Goal: Task Accomplishment & Management: Complete application form

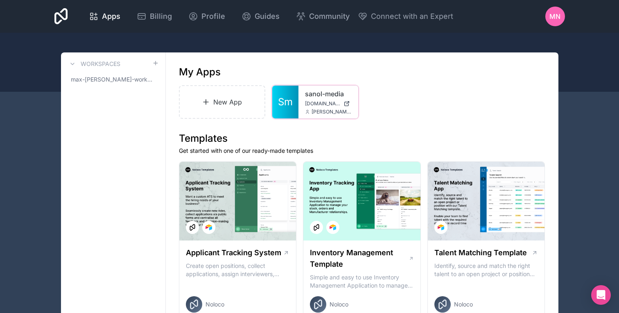
click at [0, 0] on div at bounding box center [0, 0] width 0 height 0
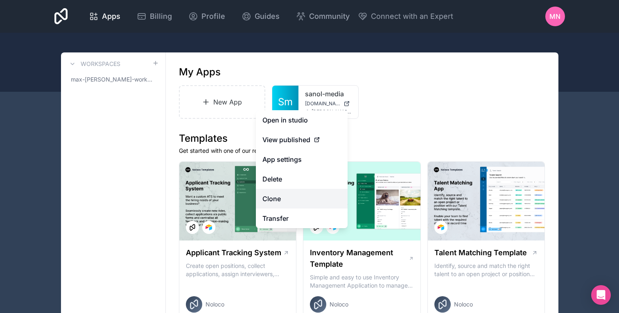
click at [280, 198] on link "Clone" at bounding box center [302, 199] width 92 height 20
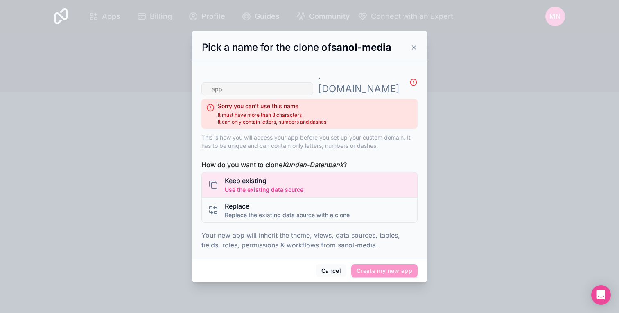
click at [414, 51] on icon at bounding box center [414, 47] width 7 height 7
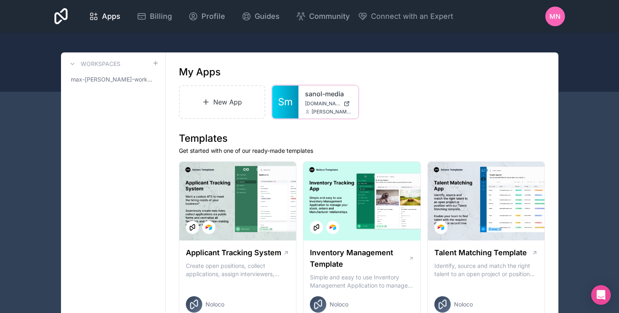
click at [0, 0] on icon at bounding box center [0, 0] width 0 height 0
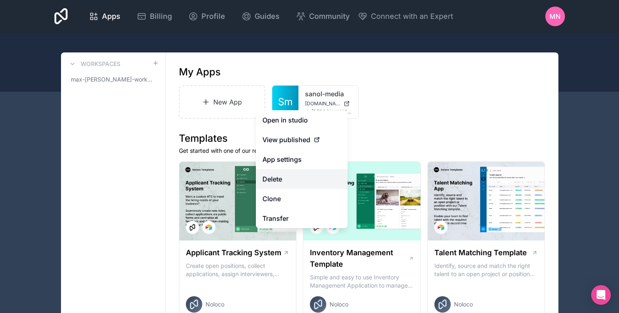
click at [308, 176] on button "Delete" at bounding box center [302, 179] width 92 height 20
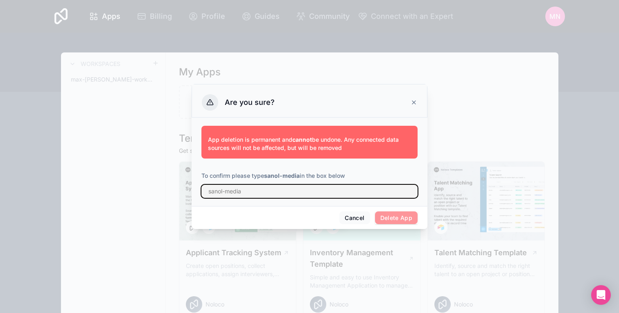
click at [251, 191] on input "text" at bounding box center [309, 191] width 216 height 13
type input "sanol-media"
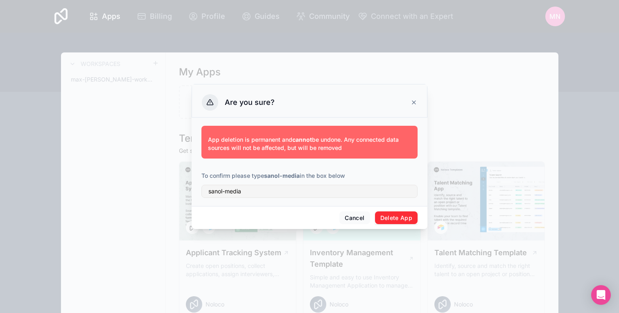
click at [389, 214] on button "Delete App" at bounding box center [396, 217] width 43 height 13
click at [392, 212] on button "Delete App" at bounding box center [396, 217] width 43 height 13
click at [414, 97] on div "Are you sure?" at bounding box center [309, 102] width 215 height 16
click at [410, 100] on div "Are you sure?" at bounding box center [309, 102] width 215 height 16
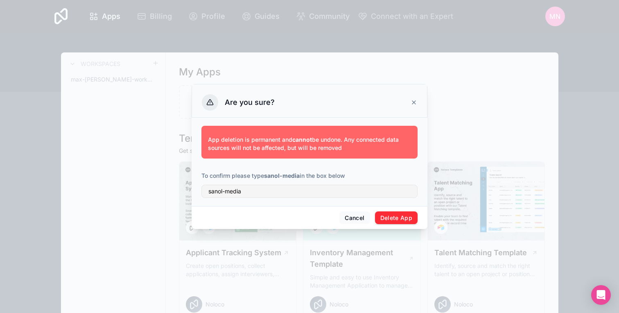
click at [410, 101] on div "Are you sure?" at bounding box center [309, 102] width 215 height 16
click at [412, 101] on icon at bounding box center [414, 102] width 7 height 7
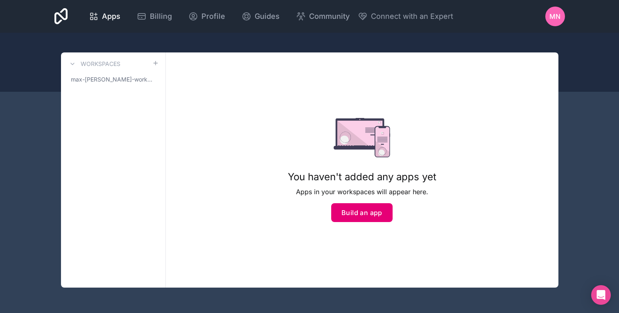
click at [353, 207] on button "Build an app" at bounding box center [361, 212] width 61 height 19
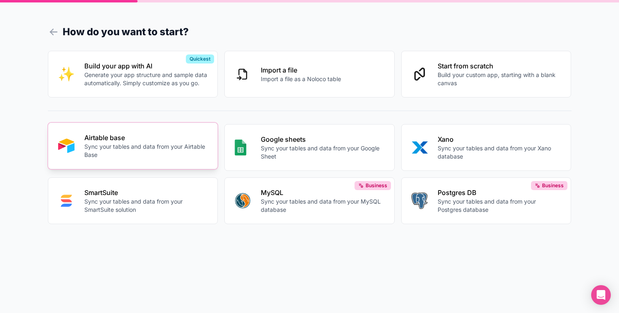
click at [120, 140] on p "Airtable base" at bounding box center [146, 138] width 124 height 10
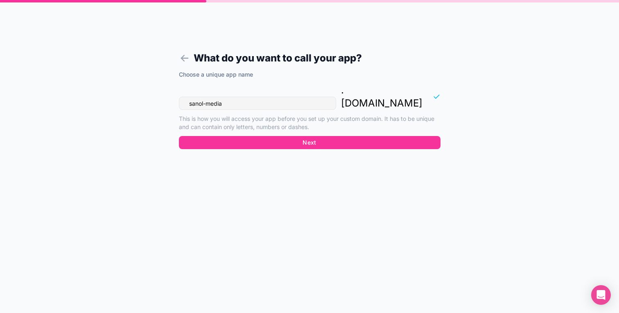
click at [271, 97] on input "sanol-media" at bounding box center [257, 103] width 157 height 13
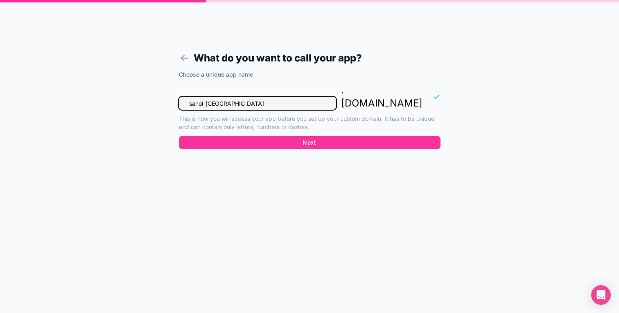
type input "sanol-media"
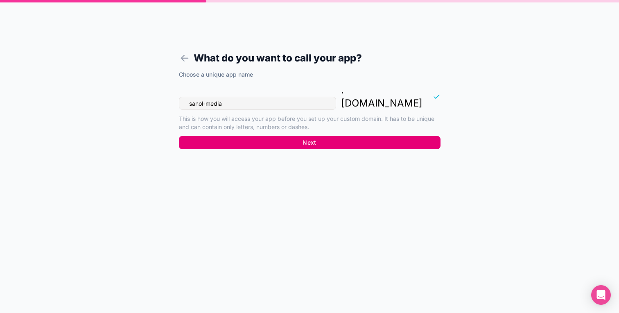
click at [315, 136] on button "Next" at bounding box center [310, 142] width 262 height 13
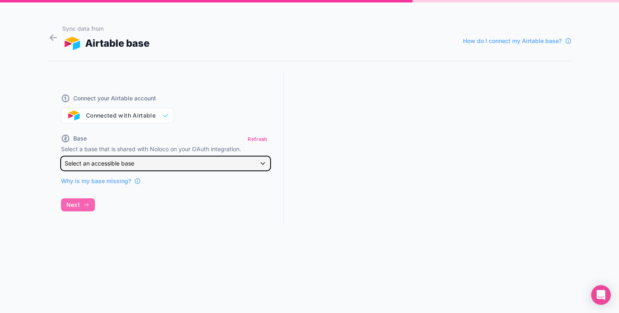
click at [122, 159] on div "Select an accessible base" at bounding box center [165, 163] width 208 height 13
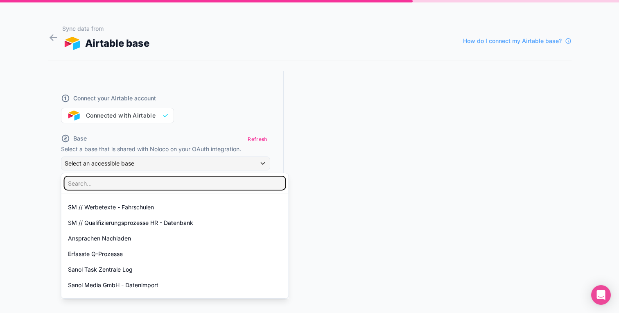
click at [163, 185] on input "text" at bounding box center [175, 182] width 221 height 13
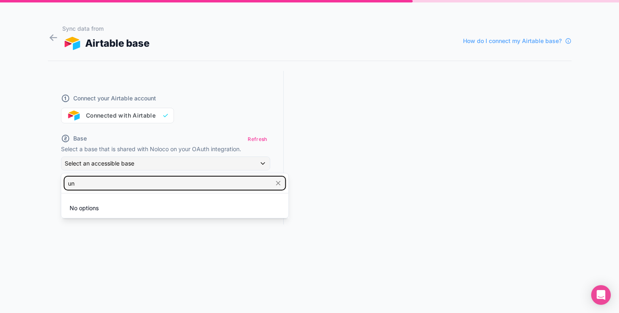
type input "u"
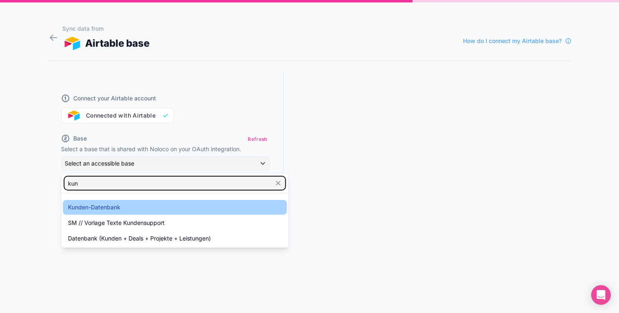
type input "kun"
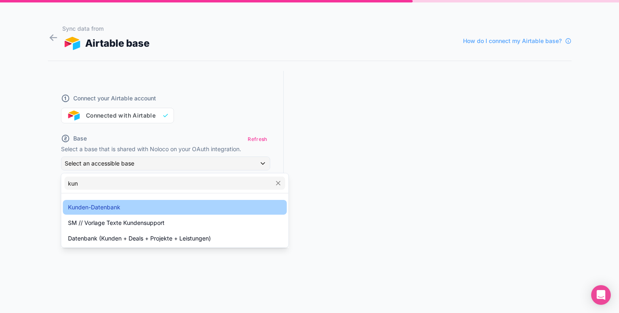
click at [123, 207] on div "Kunden-Datenbank" at bounding box center [175, 207] width 214 height 10
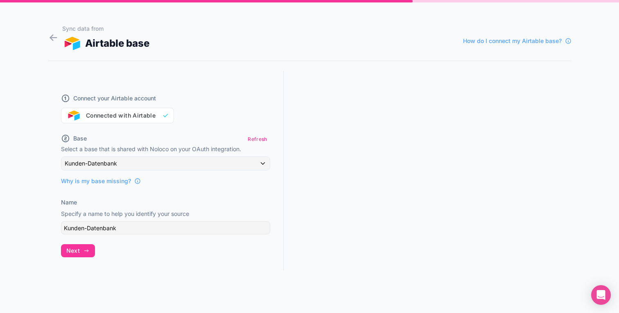
drag, startPoint x: 79, startPoint y: 249, endPoint x: 107, endPoint y: 228, distance: 34.3
click at [106, 228] on div "Connect your Airtable account Connected with Airtable Base Refresh Select a bas…" at bounding box center [166, 178] width 236 height 215
click at [107, 228] on input "Kunden-Datenbank" at bounding box center [165, 227] width 209 height 13
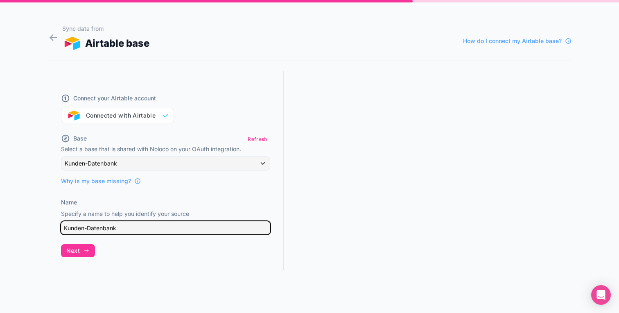
click at [107, 228] on input "Kunden-Datenbank" at bounding box center [165, 227] width 209 height 13
click at [146, 229] on input "Kunden-Datenbank" at bounding box center [165, 227] width 209 height 13
click at [65, 225] on input "Kunden-Datenbank" at bounding box center [165, 227] width 209 height 13
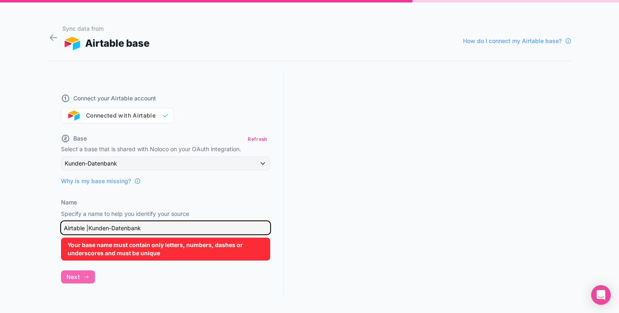
click at [91, 222] on input "Airtable |Kunden-Datenbank" at bounding box center [165, 227] width 209 height 13
click at [87, 228] on input "Airtable |Kunden-Datenbank" at bounding box center [165, 227] width 209 height 13
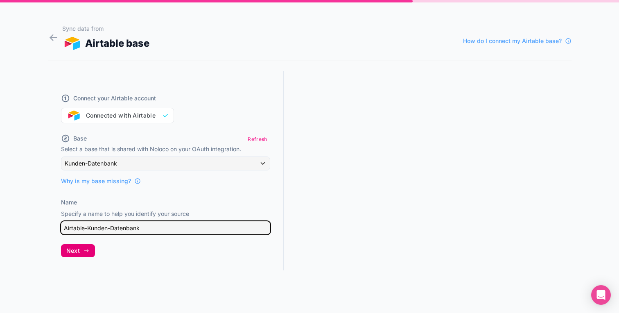
type input "Airtable-Kunden-Datenbank"
click at [87, 246] on button "Next" at bounding box center [78, 250] width 34 height 13
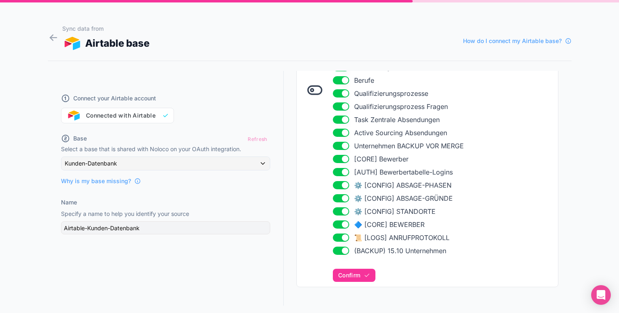
scroll to position [288, 0]
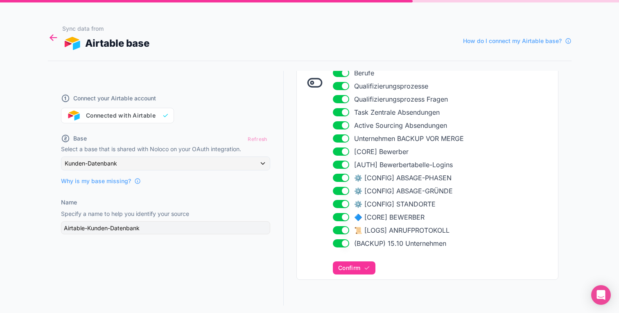
click at [57, 36] on icon at bounding box center [53, 37] width 11 height 11
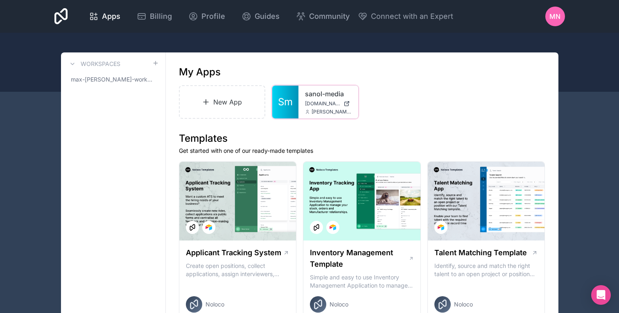
click at [0, 0] on div at bounding box center [0, 0] width 0 height 0
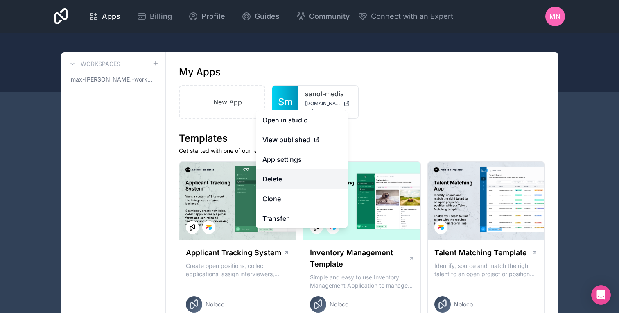
click at [314, 177] on button "Delete" at bounding box center [302, 179] width 92 height 20
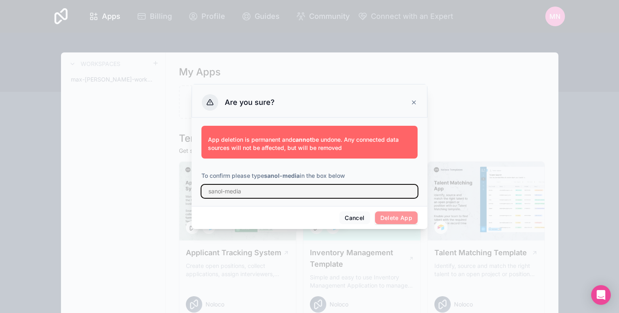
click at [282, 190] on input "text" at bounding box center [309, 191] width 216 height 13
type input "sanol-media"
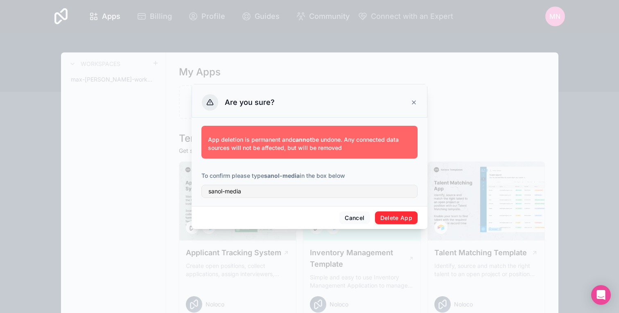
click at [397, 223] on button "Delete App" at bounding box center [396, 217] width 43 height 13
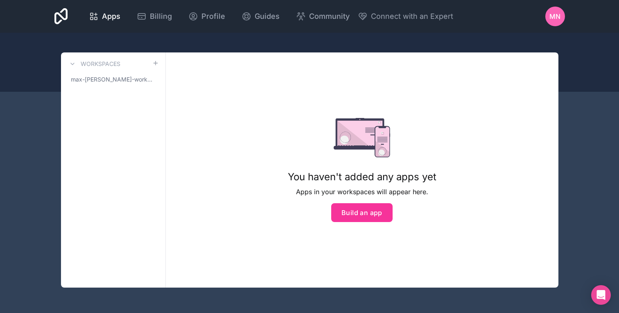
click at [350, 201] on div "You haven't added any apps yet Apps in your workspaces will appear here. Build …" at bounding box center [362, 170] width 149 height 104
click at [350, 214] on button "Build an app" at bounding box center [361, 212] width 61 height 19
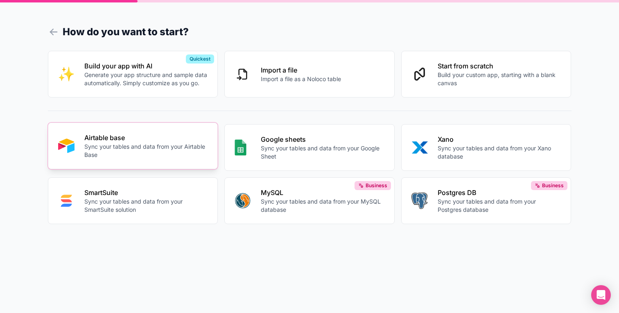
click at [134, 161] on button "Airtable base Sync your tables and data from your Airtable Base" at bounding box center [133, 145] width 170 height 47
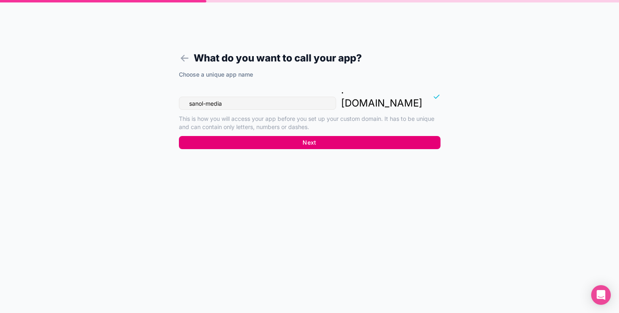
click at [208, 136] on button "Next" at bounding box center [310, 142] width 262 height 13
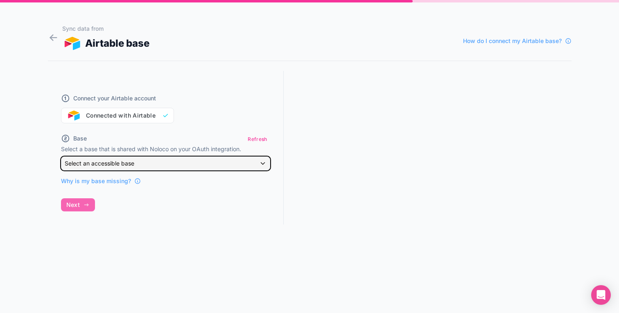
click at [107, 159] on span "Select an accessible base" at bounding box center [100, 163] width 70 height 8
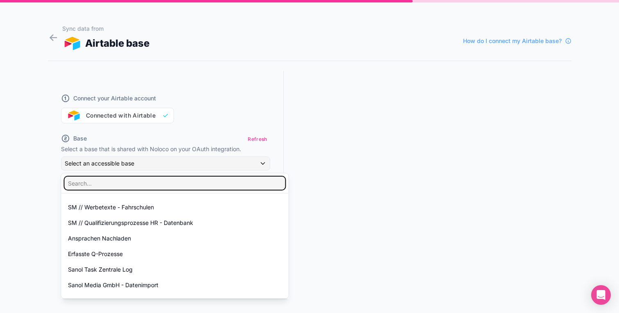
click at [104, 187] on input "text" at bounding box center [175, 182] width 221 height 13
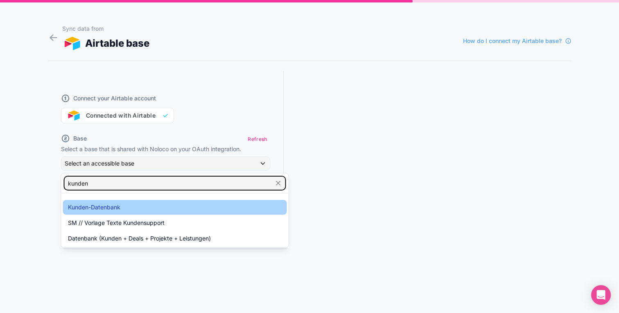
type input "kunden"
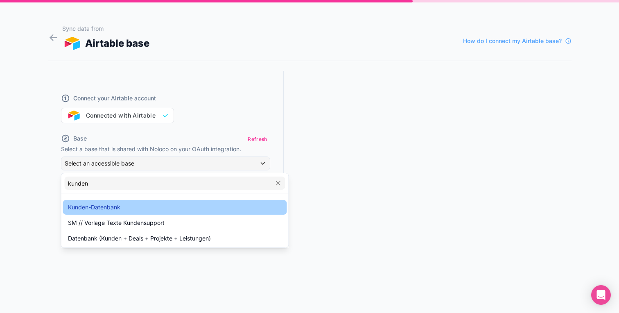
click at [104, 203] on span "Kunden-Datenbank" at bounding box center [94, 207] width 52 height 10
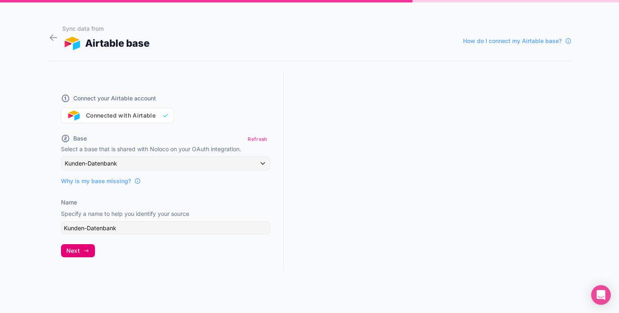
click at [77, 249] on span "Next" at bounding box center [73, 250] width 14 height 7
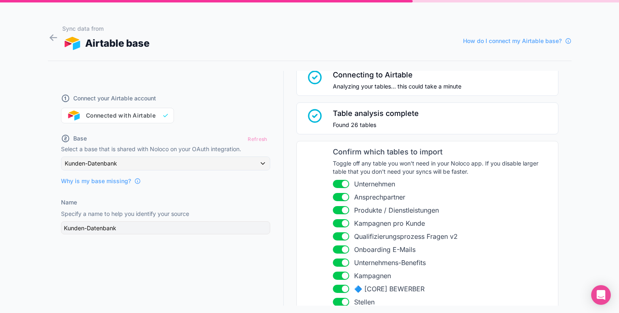
scroll to position [54, 0]
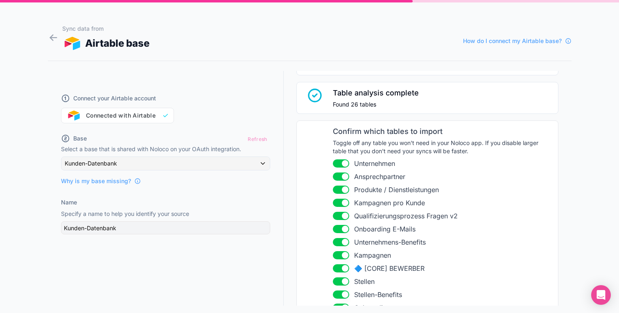
click at [342, 176] on button "Use setting" at bounding box center [341, 176] width 16 height 8
click at [341, 191] on button "Use setting" at bounding box center [341, 189] width 16 height 8
click at [346, 190] on button "Use setting" at bounding box center [341, 189] width 16 height 8
click at [346, 192] on button "Use setting" at bounding box center [341, 189] width 16 height 8
click at [343, 213] on button "Use setting" at bounding box center [341, 216] width 16 height 8
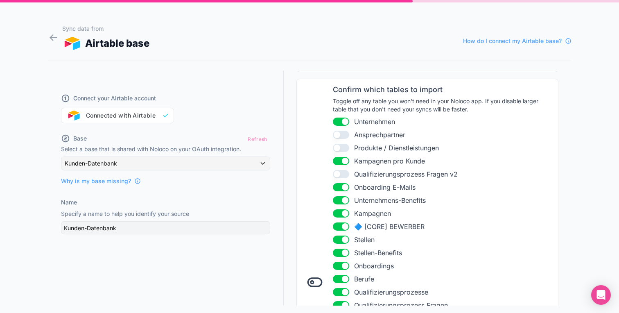
click at [347, 184] on button "Use setting" at bounding box center [341, 187] width 16 height 8
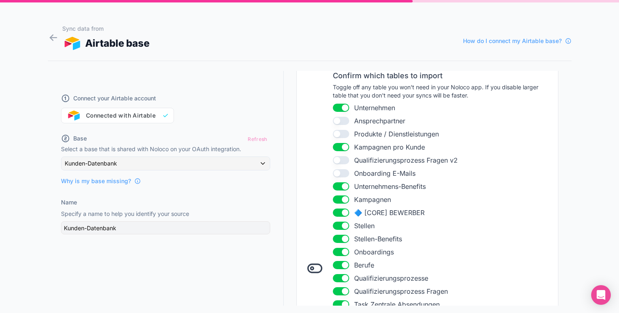
click at [344, 188] on button "Use setting" at bounding box center [341, 186] width 16 height 8
click at [344, 195] on button "Use setting" at bounding box center [341, 199] width 16 height 8
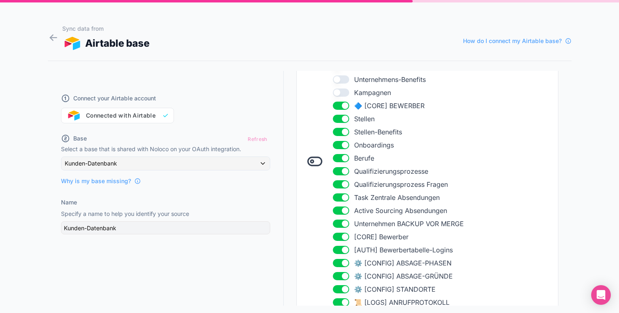
scroll to position [204, 0]
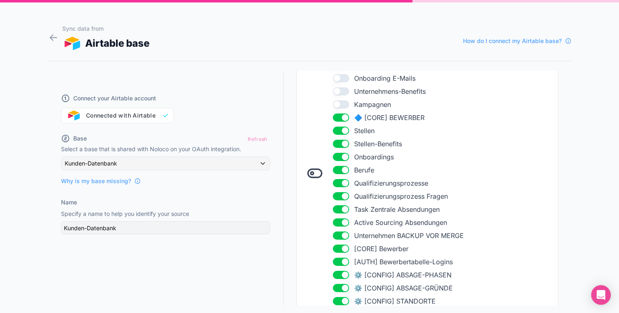
click at [343, 130] on button "Use setting" at bounding box center [341, 131] width 16 height 8
click at [344, 148] on li "Use setting Stellen-Benefits" at bounding box center [443, 144] width 220 height 10
click at [346, 143] on button "Use setting" at bounding box center [341, 144] width 16 height 8
click at [343, 155] on button "Use setting" at bounding box center [341, 157] width 16 height 8
click at [341, 170] on button "Use setting" at bounding box center [341, 170] width 16 height 8
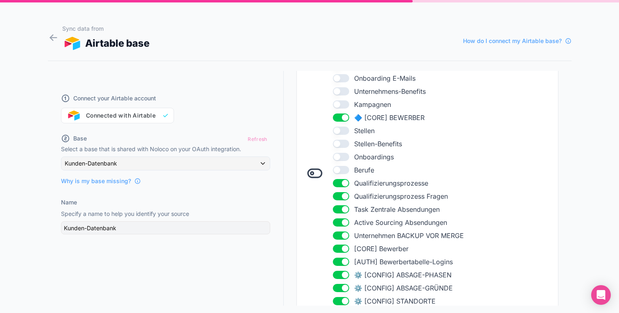
click at [341, 185] on button "Use setting" at bounding box center [341, 183] width 16 height 8
click at [341, 199] on button "Use setting" at bounding box center [341, 196] width 16 height 8
click at [341, 207] on button "Use setting" at bounding box center [341, 209] width 16 height 8
click at [344, 221] on button "Use setting" at bounding box center [341, 222] width 16 height 8
click at [343, 238] on button "Use setting" at bounding box center [341, 235] width 16 height 8
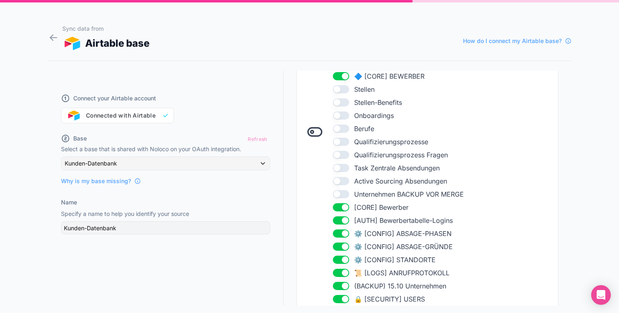
scroll to position [275, 0]
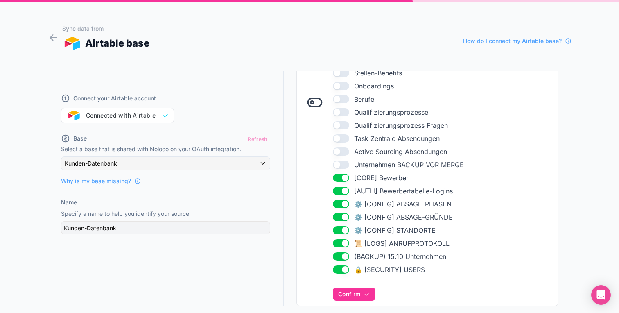
click at [346, 180] on button "Use setting" at bounding box center [341, 178] width 16 height 8
click at [346, 191] on button "Use setting" at bounding box center [341, 191] width 16 height 8
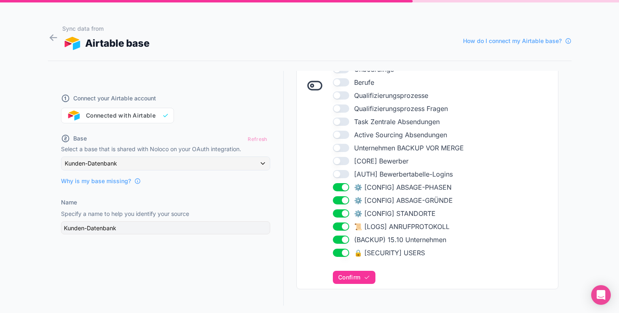
scroll to position [301, 0]
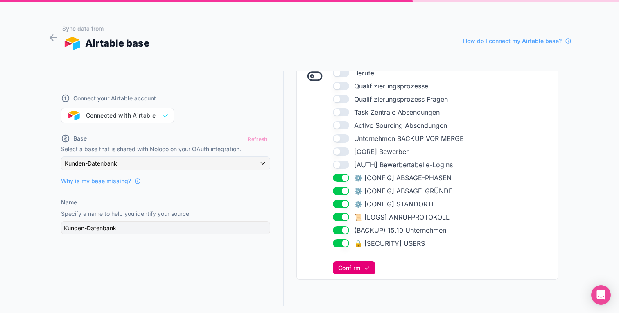
click at [356, 269] on span "Confirm" at bounding box center [349, 267] width 22 height 7
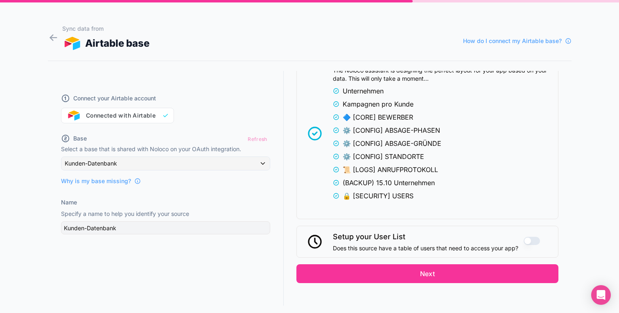
scroll to position [636, 0]
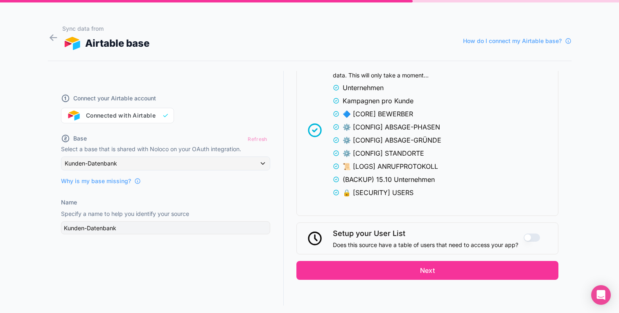
click at [535, 233] on button "Use setting" at bounding box center [532, 237] width 16 height 8
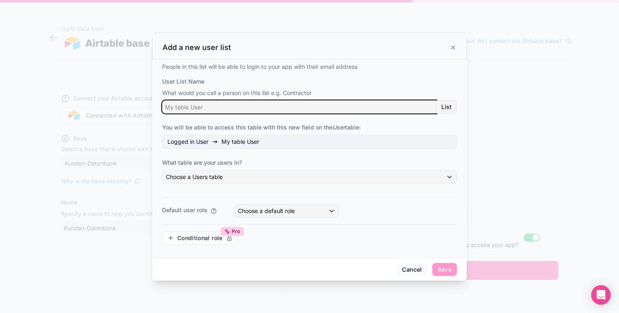
click at [272, 111] on input "User List Name" at bounding box center [299, 106] width 274 height 13
type input "Nutzer"
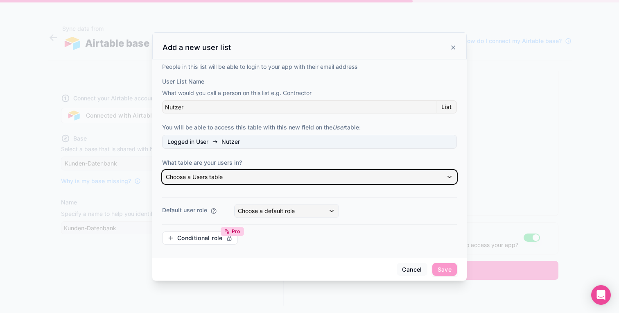
click at [218, 176] on span "Choose a Users table" at bounding box center [194, 176] width 57 height 7
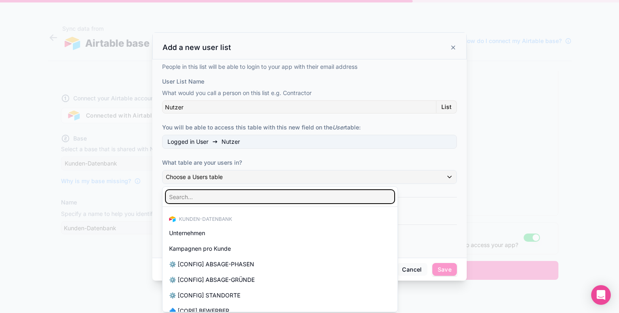
click at [213, 197] on input "text" at bounding box center [280, 196] width 228 height 13
type input "auth"
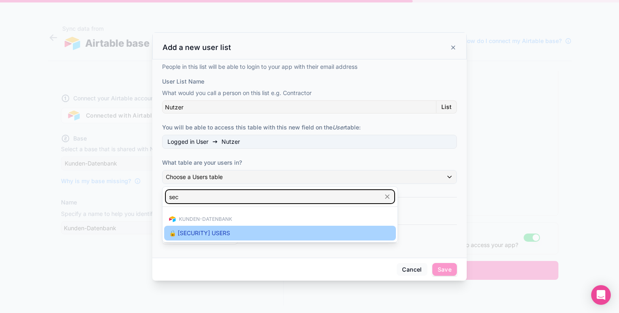
type input "sec"
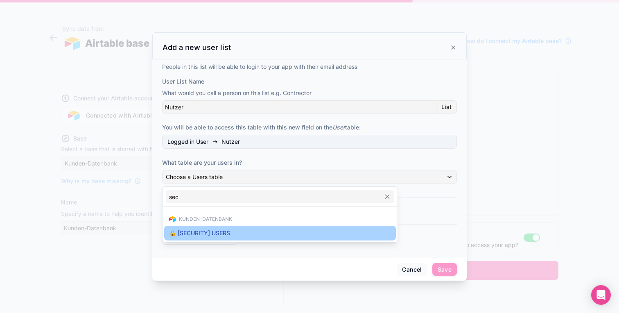
click at [203, 231] on span "🔒 [SECURITY] USERS" at bounding box center [199, 233] width 61 height 10
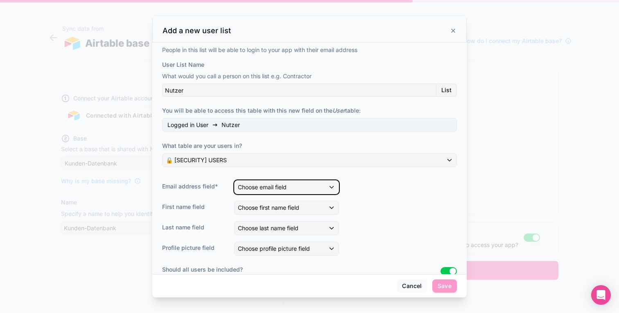
click at [276, 181] on div "Choose email field" at bounding box center [287, 187] width 104 height 13
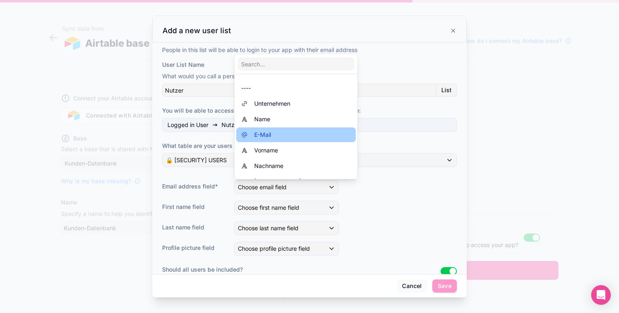
click at [280, 136] on div "E-Mail" at bounding box center [296, 135] width 110 height 10
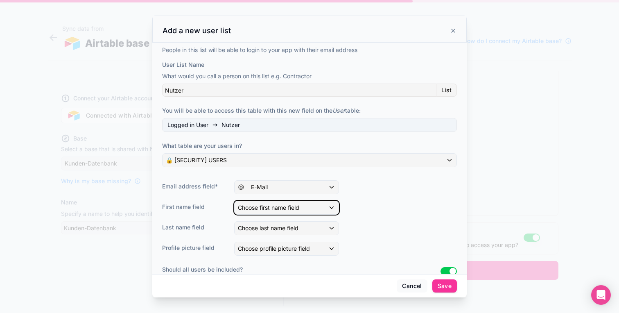
click at [268, 208] on span "Choose first name field" at bounding box center [268, 207] width 61 height 7
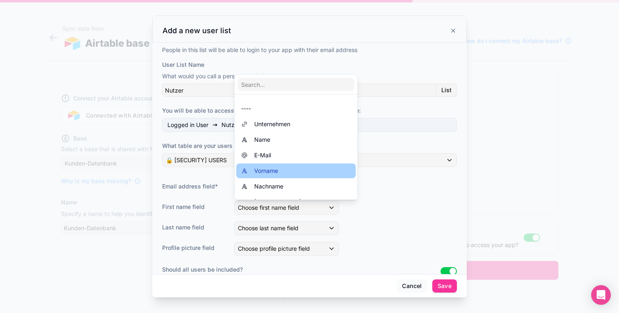
click at [278, 174] on span "Vorname" at bounding box center [266, 171] width 24 height 10
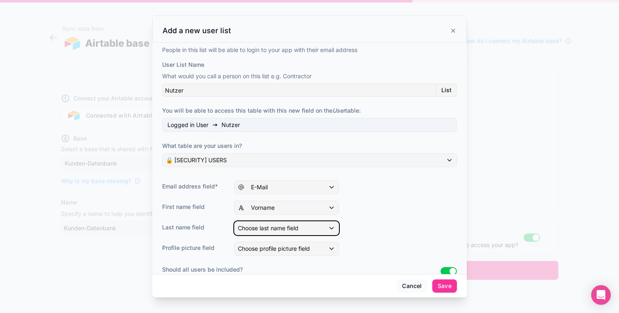
click at [272, 231] on span "Choose last name field" at bounding box center [268, 227] width 61 height 7
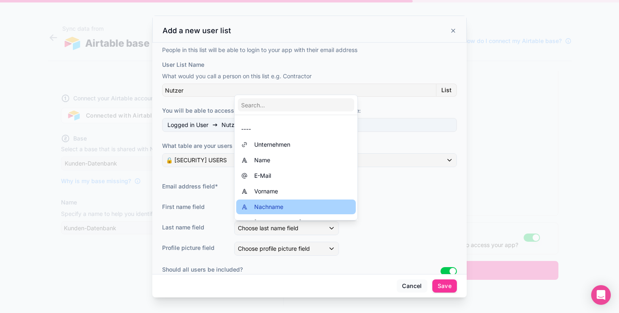
click at [273, 203] on span "Nachname" at bounding box center [268, 207] width 29 height 10
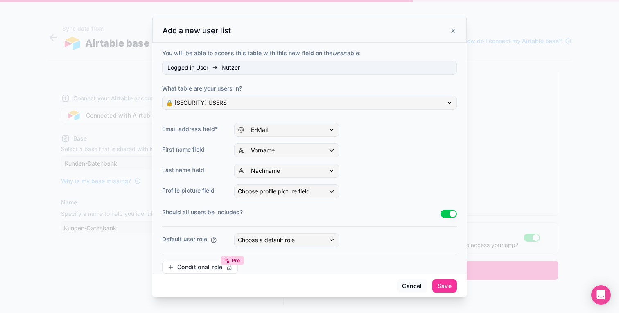
scroll to position [70, 0]
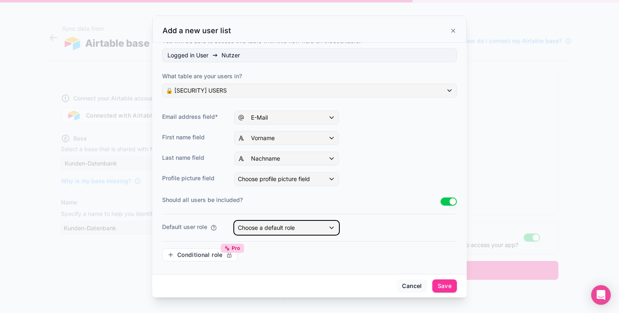
click at [308, 227] on div "Choose a default role" at bounding box center [287, 227] width 104 height 13
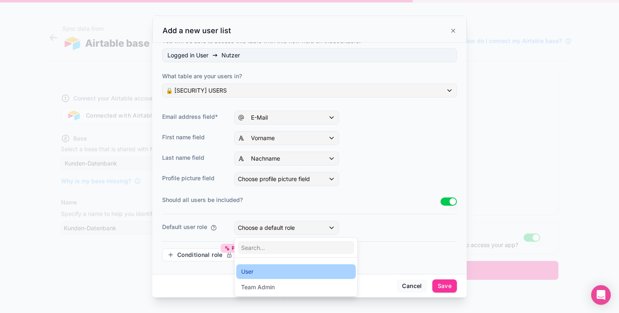
click at [286, 268] on div "User" at bounding box center [296, 272] width 110 height 10
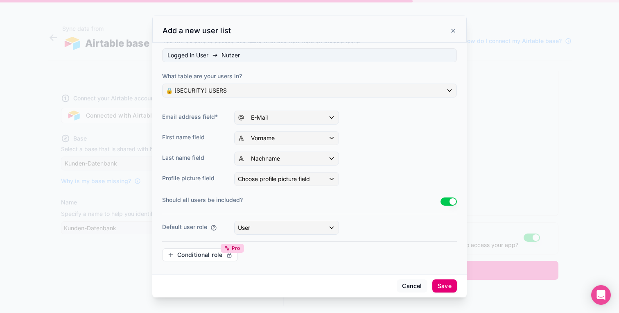
click at [448, 287] on button "Save" at bounding box center [444, 285] width 25 height 13
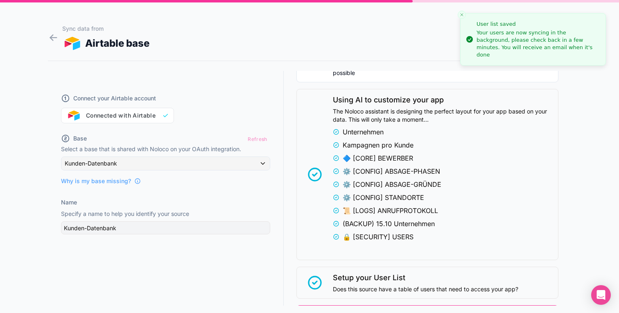
scroll to position [636, 0]
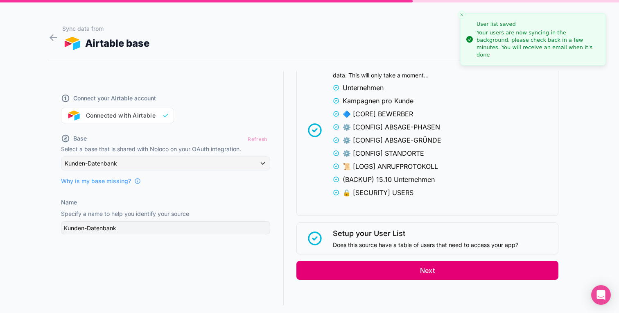
click at [426, 269] on button "Next" at bounding box center [427, 270] width 262 height 19
